Goal: Find specific page/section: Find specific page/section

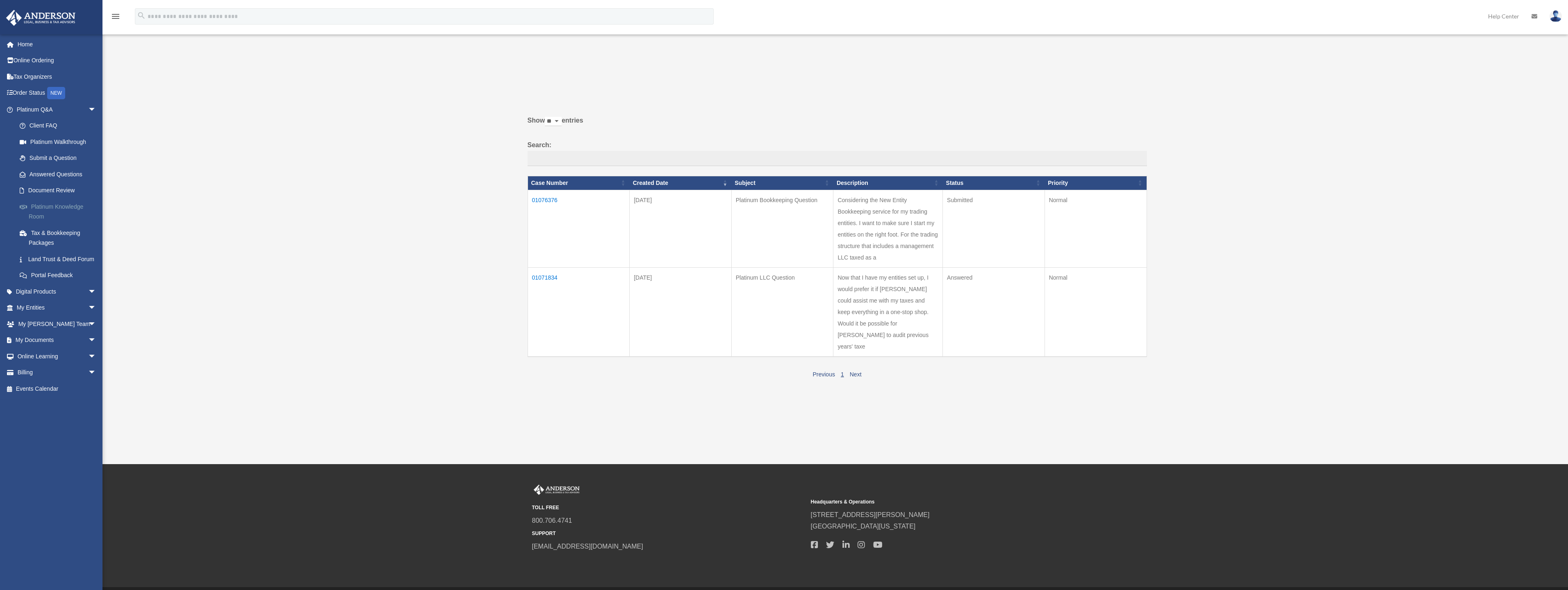
click at [52, 210] on link "Platinum Knowledge Room" at bounding box center [60, 212] width 97 height 26
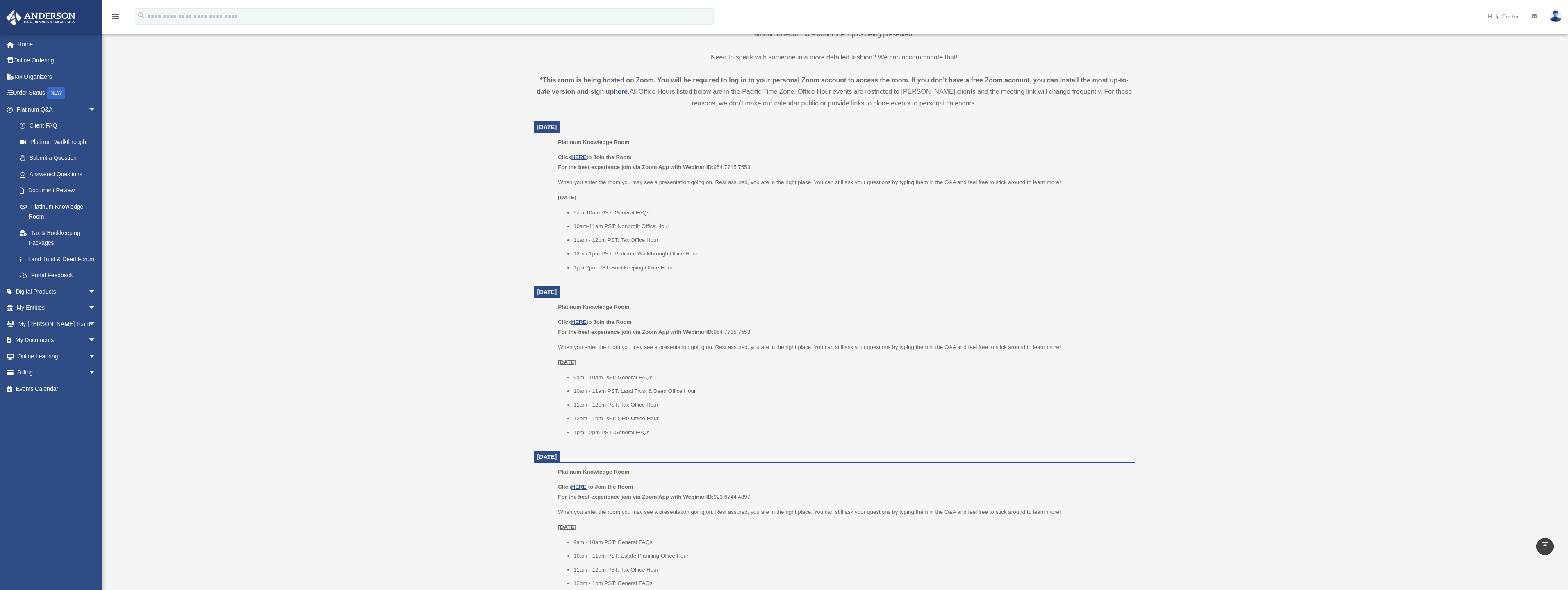
scroll to position [205, 0]
